Goal: Task Accomplishment & Management: Manage account settings

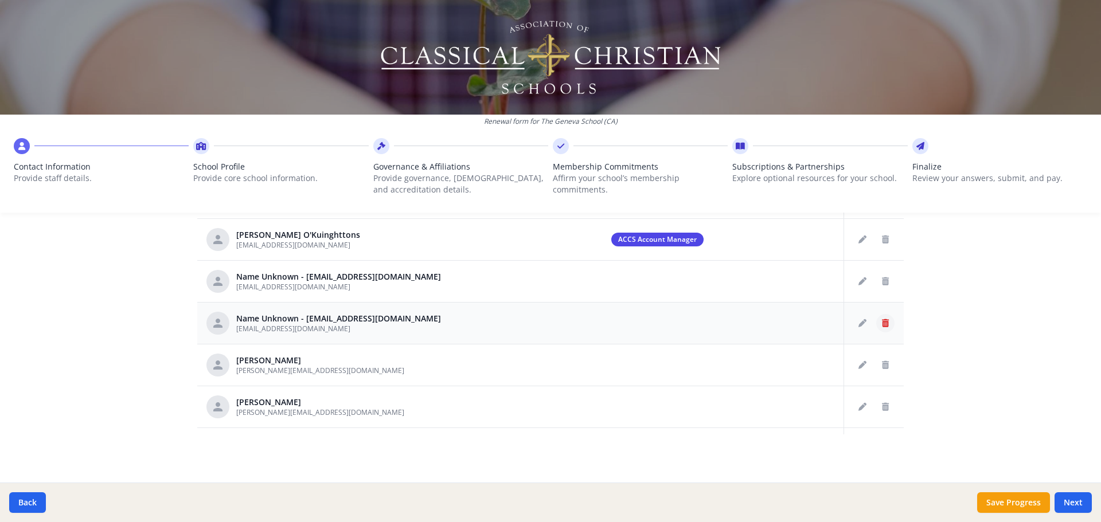
click at [882, 325] on icon "Delete staff" at bounding box center [885, 323] width 7 height 8
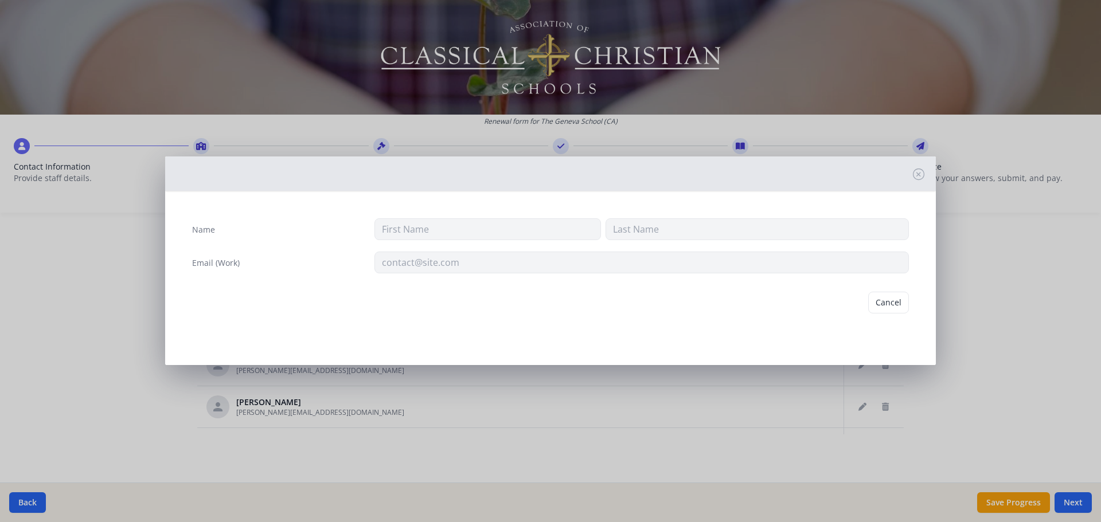
type input "kadam@genevaschooloc.org"
click at [888, 303] on button "Delete" at bounding box center [889, 303] width 40 height 22
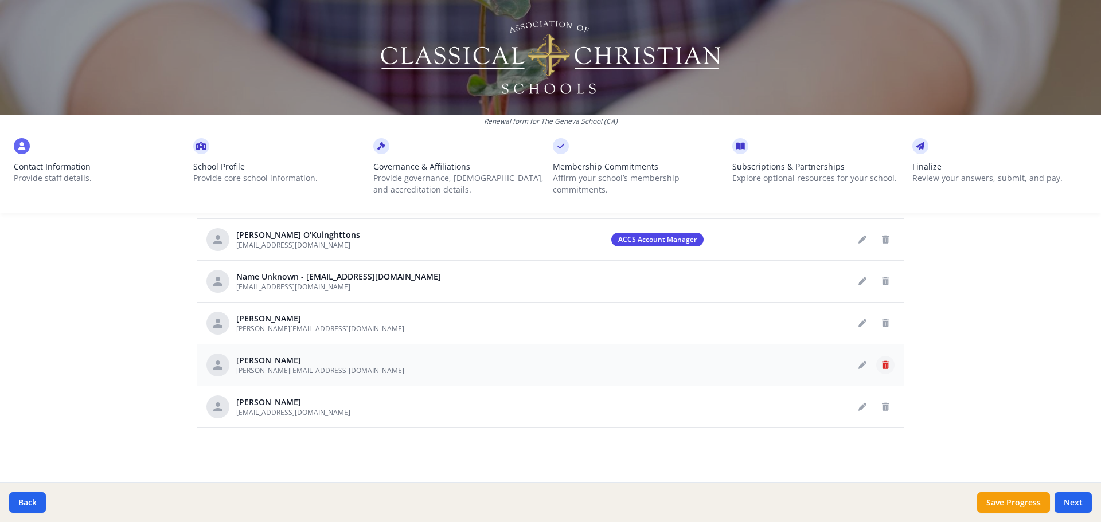
click at [882, 366] on icon "Delete staff" at bounding box center [885, 365] width 7 height 8
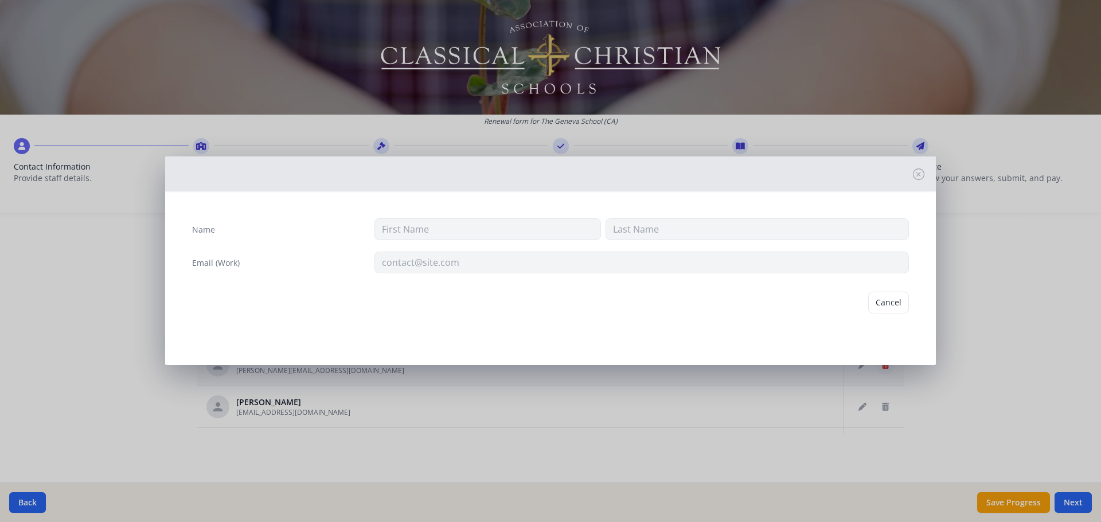
type input "Leah"
type input "Griess"
type input "griess@genevaschooloc.org"
click at [877, 299] on button "Delete" at bounding box center [889, 303] width 40 height 22
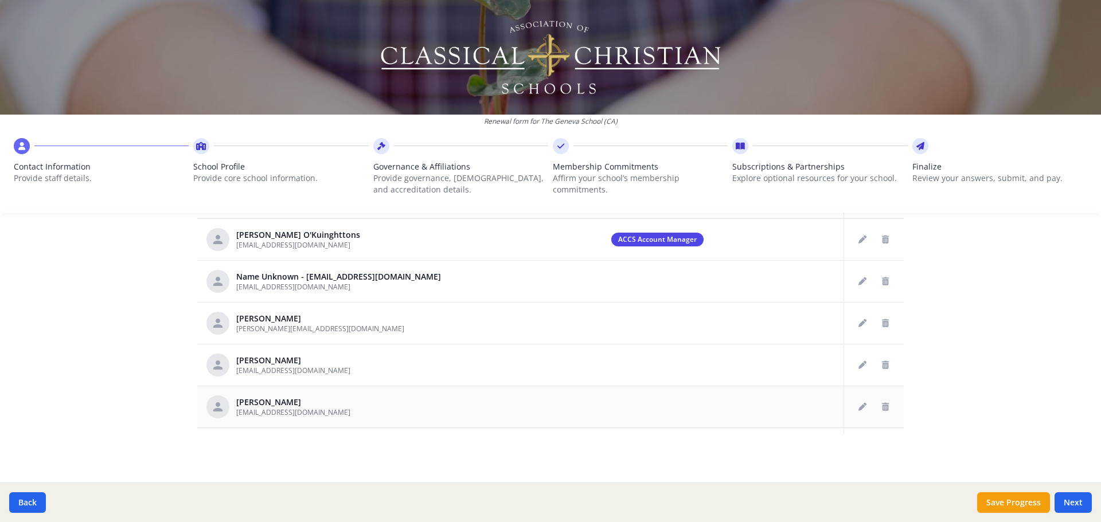
scroll to position [426, 0]
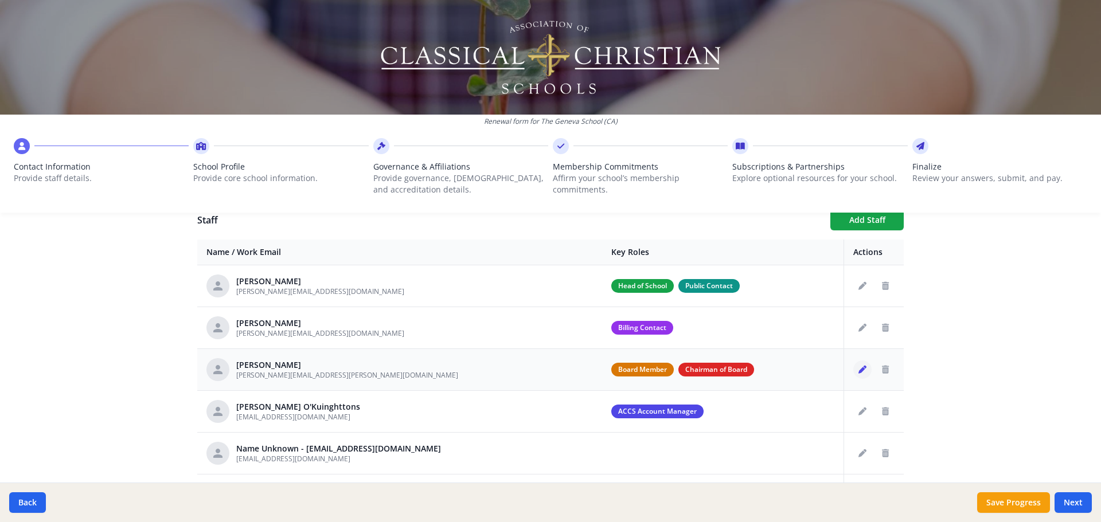
click at [858, 373] on icon "Edit staff" at bounding box center [862, 370] width 8 height 8
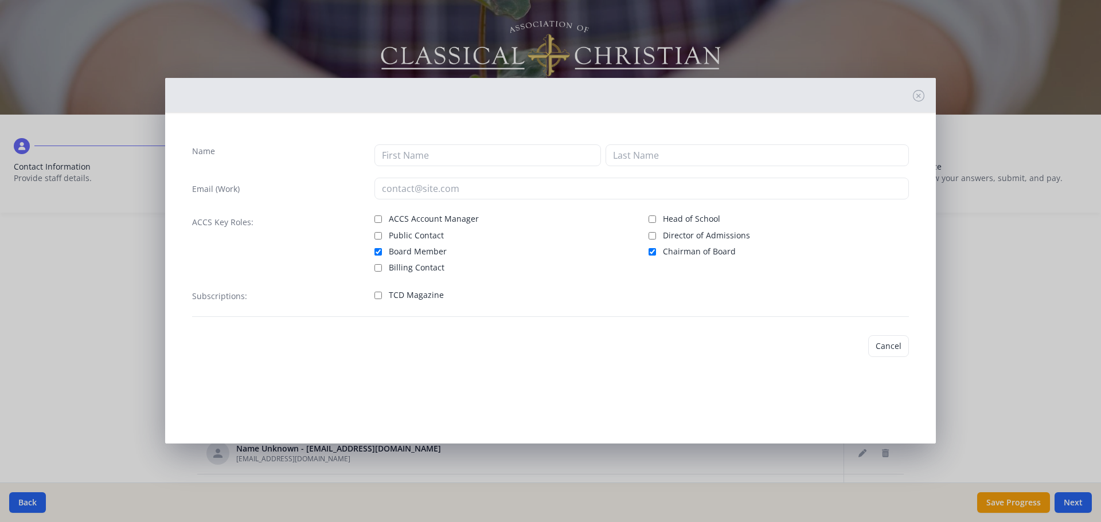
type input "Ben"
type input "Mayberry"
type input "benjamin.k.mayberry@gmail.com"
checkbox input "true"
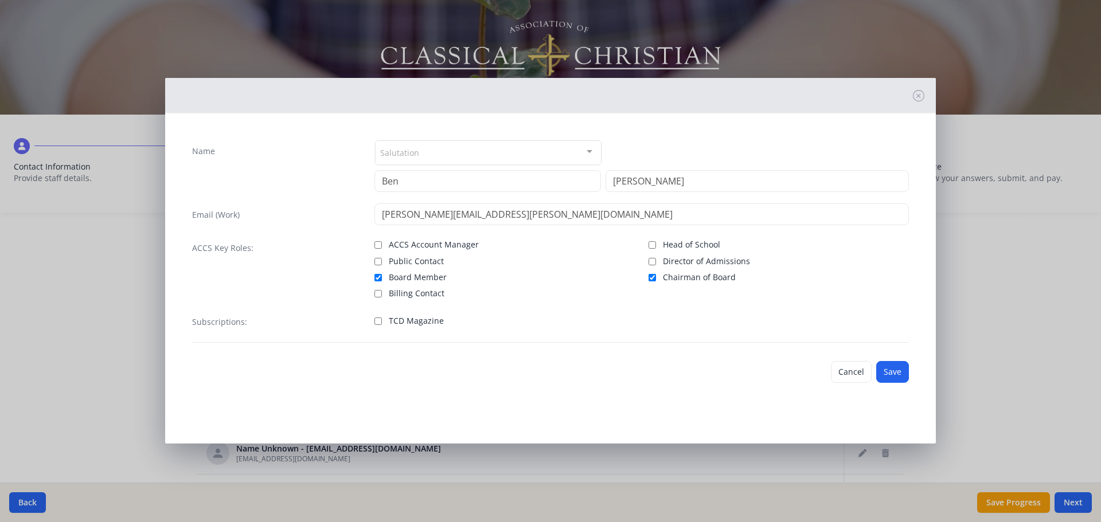
click at [853, 373] on button "Cancel" at bounding box center [851, 372] width 41 height 22
